Goal: Find contact information: Find contact information

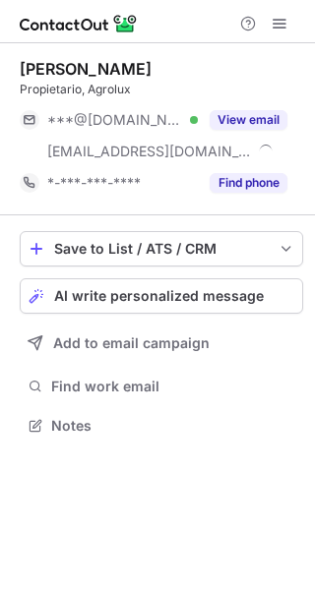
scroll to position [412, 315]
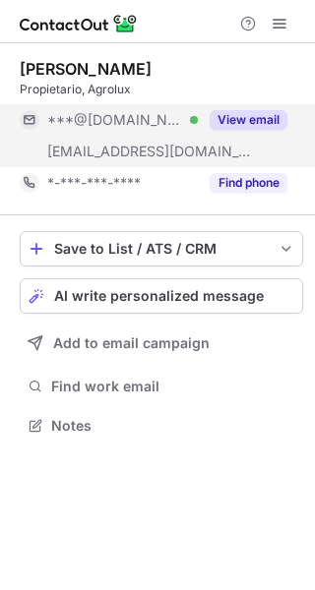
click at [252, 121] on button "View email" at bounding box center [248, 120] width 78 height 20
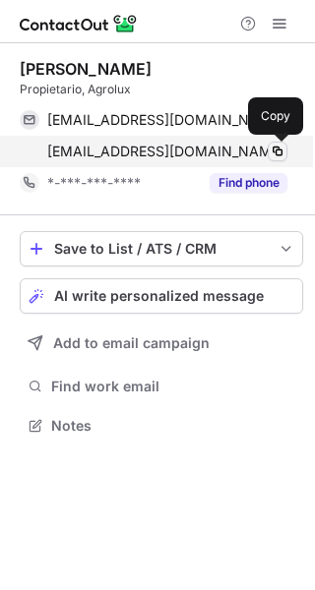
click at [269, 150] on span at bounding box center [277, 151] width 16 height 16
